Goal: Book appointment/travel/reservation

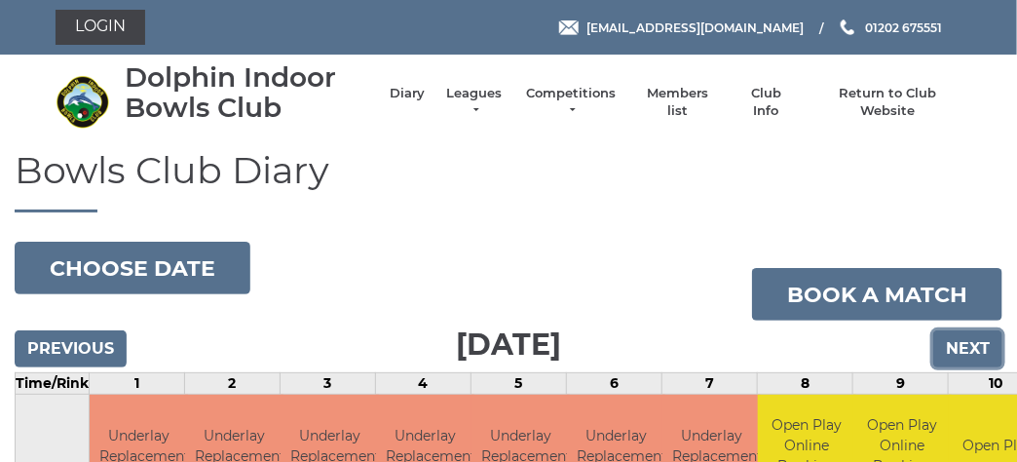
click at [949, 355] on input "Next" at bounding box center [967, 348] width 69 height 37
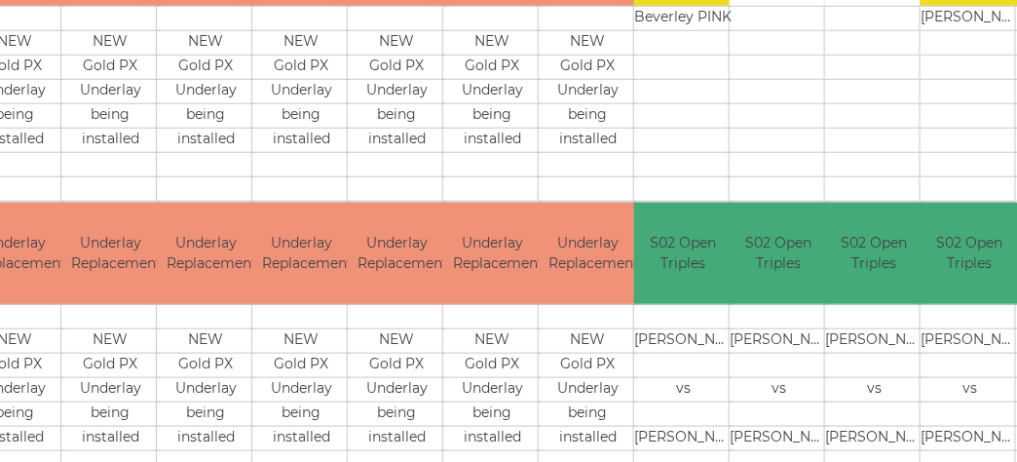
scroll to position [0, 124]
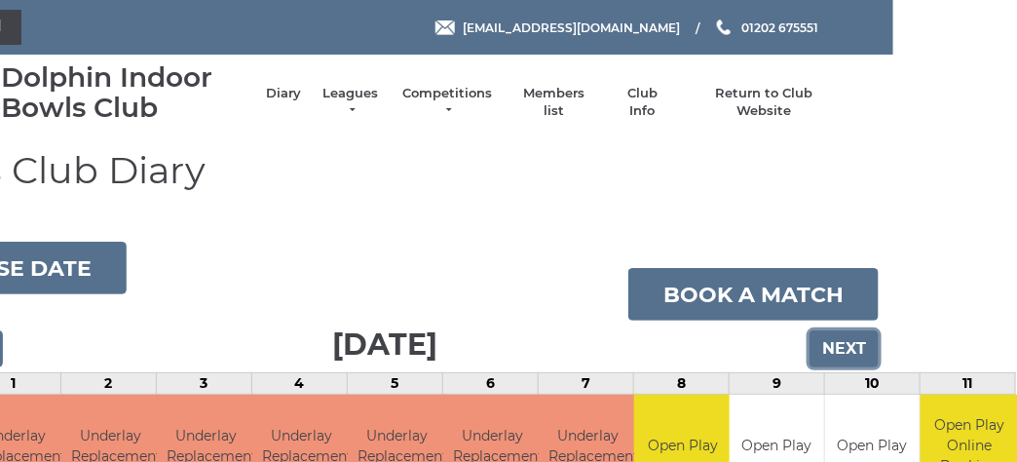
click at [843, 341] on input "Next" at bounding box center [844, 348] width 69 height 37
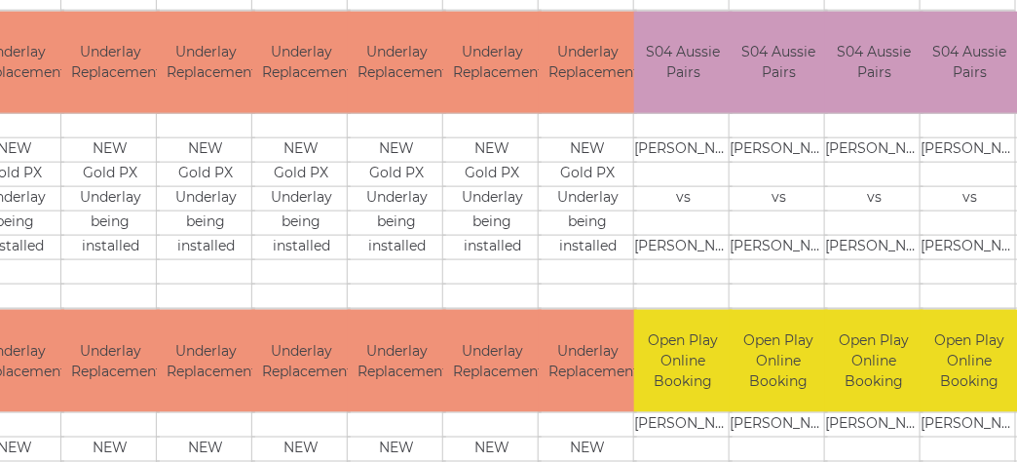
scroll to position [0, 124]
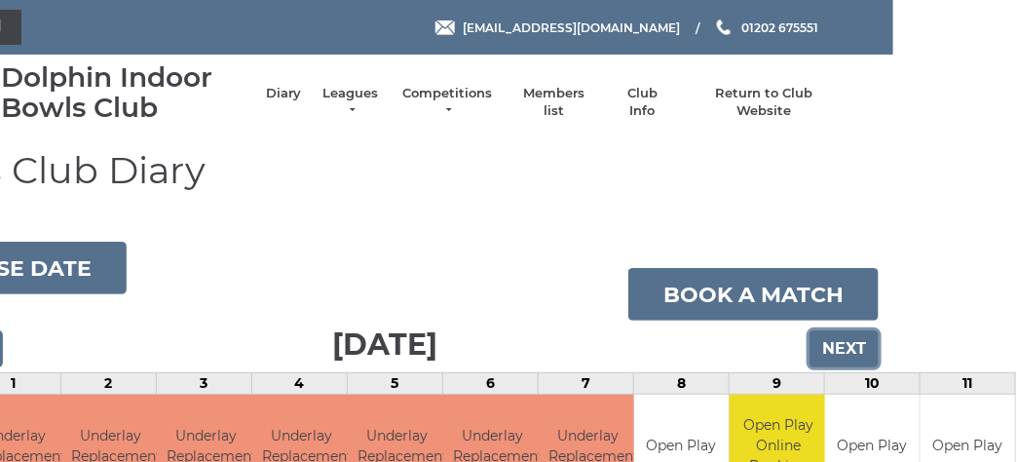
click at [854, 358] on input "Next" at bounding box center [844, 348] width 69 height 37
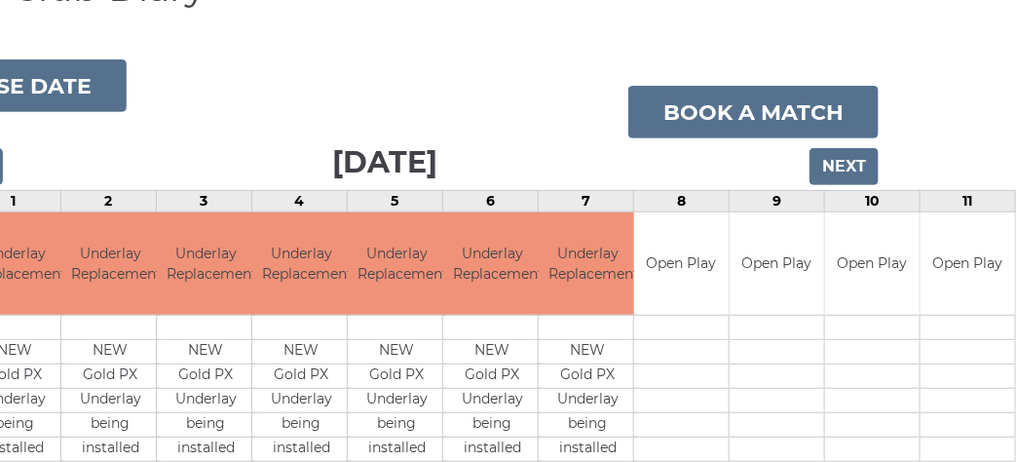
scroll to position [85, 124]
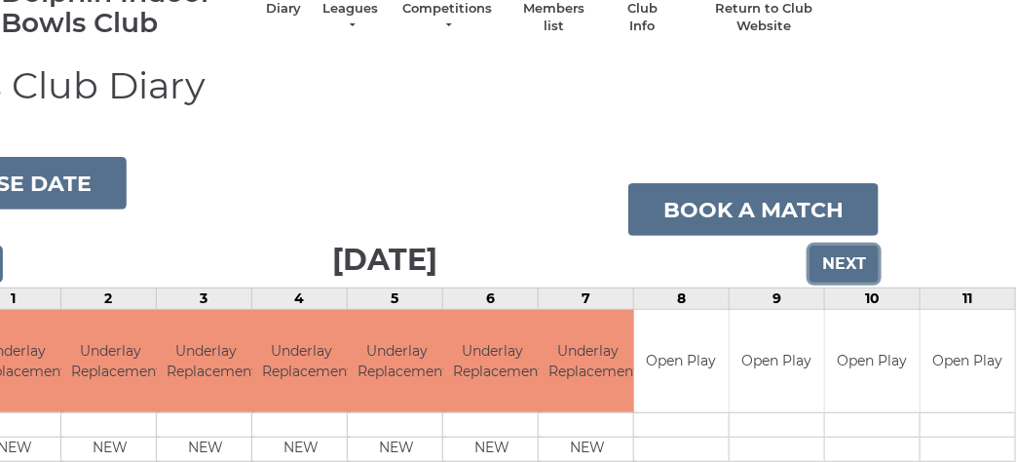
click at [840, 261] on input "Next" at bounding box center [844, 263] width 69 height 37
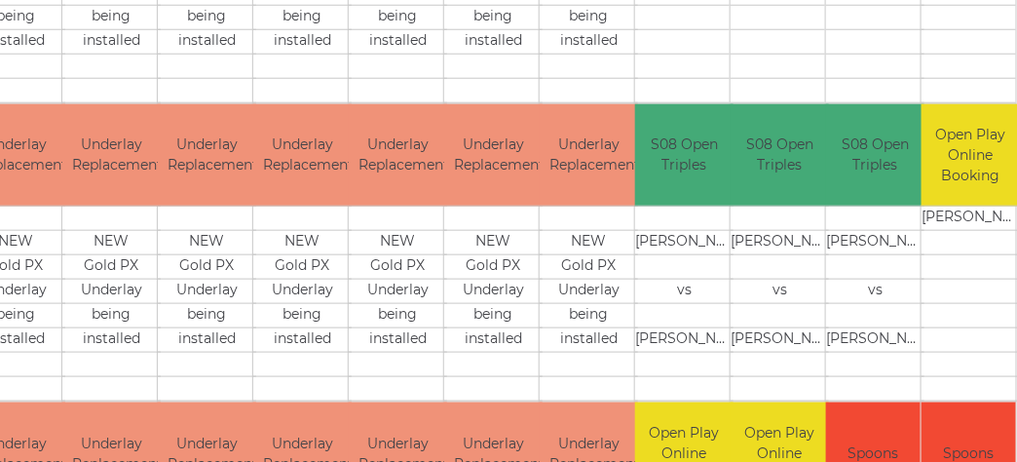
scroll to position [5, 123]
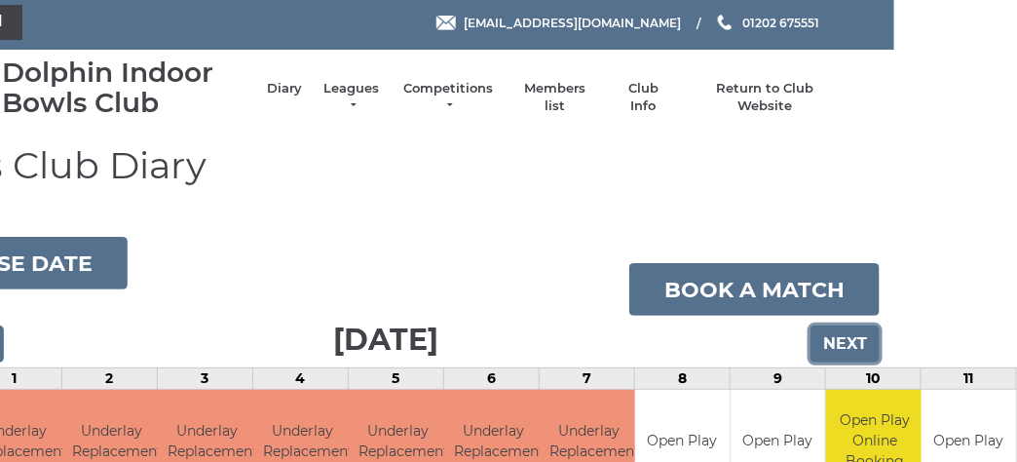
click at [846, 330] on input "Next" at bounding box center [845, 343] width 69 height 37
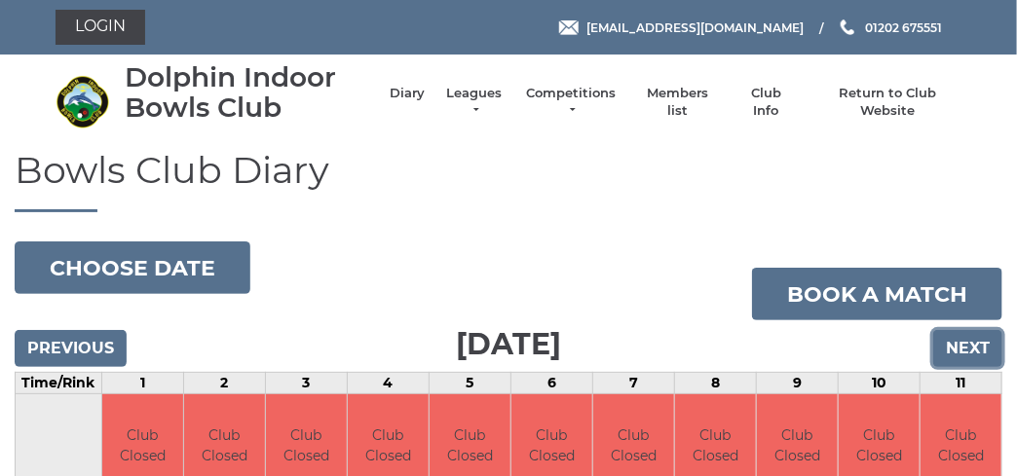
click at [969, 339] on input "Next" at bounding box center [967, 348] width 69 height 37
click at [971, 340] on input "Next" at bounding box center [967, 348] width 69 height 37
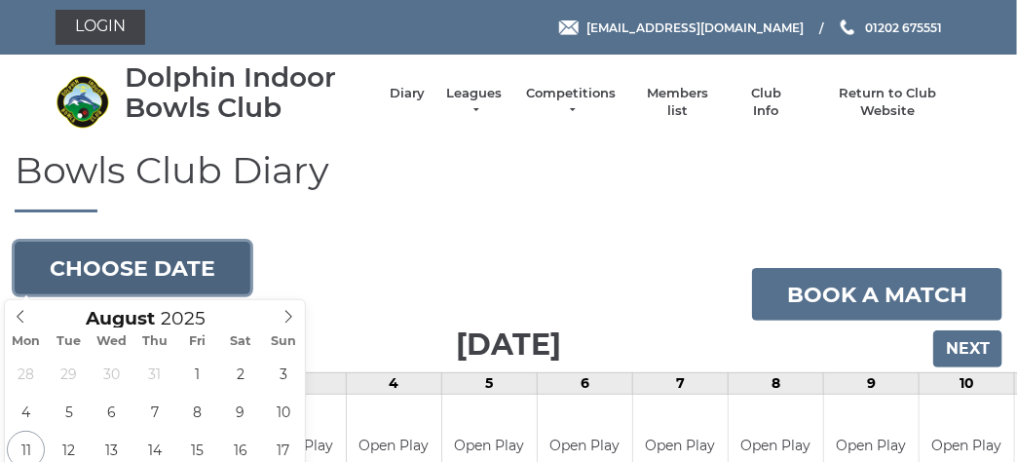
click at [191, 265] on button "Choose date" at bounding box center [133, 268] width 236 height 53
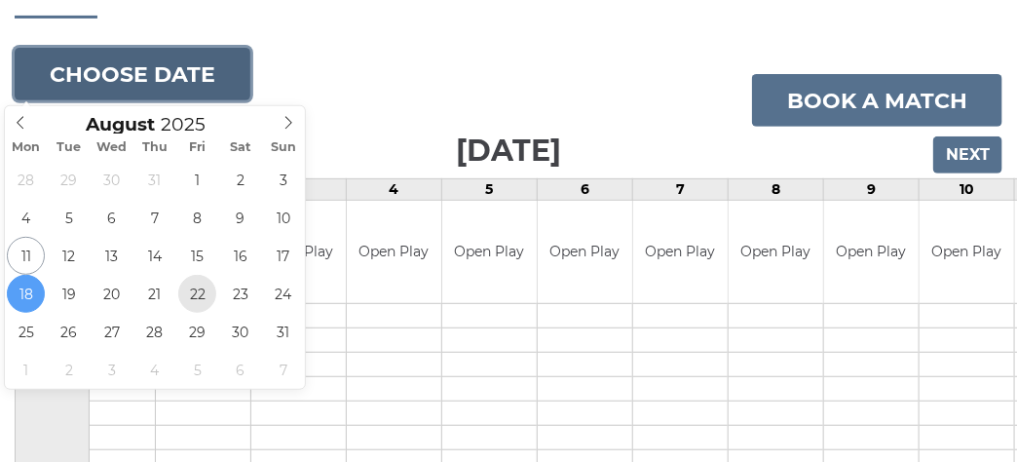
type input "2025-08-22"
